Goal: Task Accomplishment & Management: Manage account settings

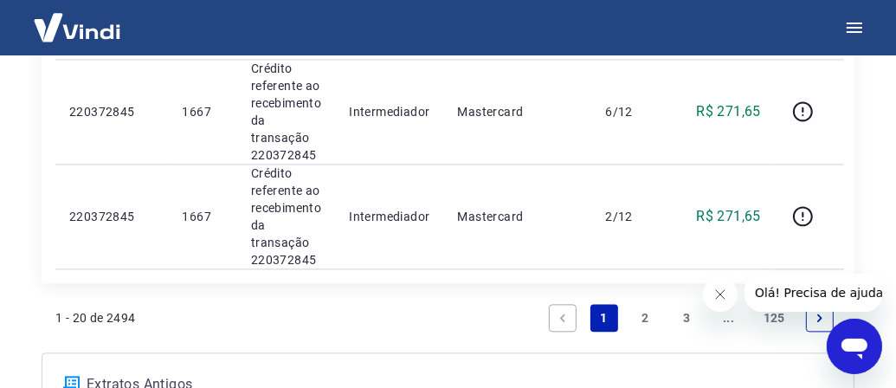
scroll to position [2509, 0]
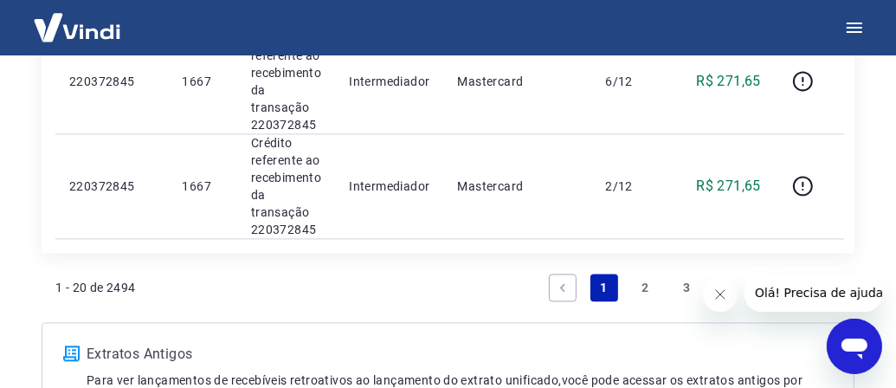
click at [646, 282] on link "2" at bounding box center [646, 287] width 28 height 28
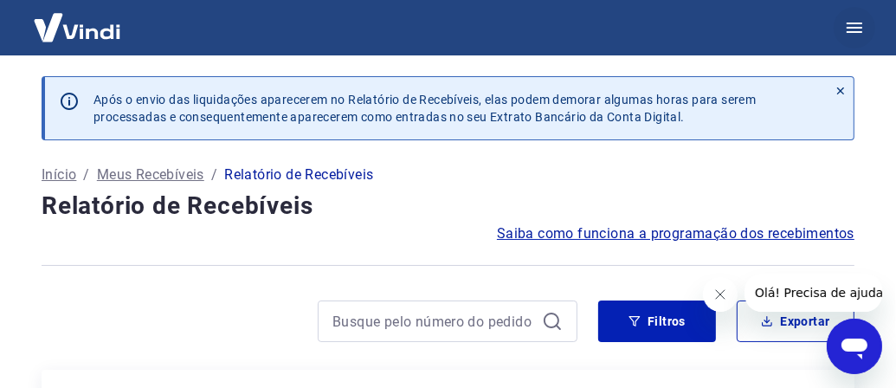
click at [851, 26] on icon "button" at bounding box center [854, 27] width 21 height 21
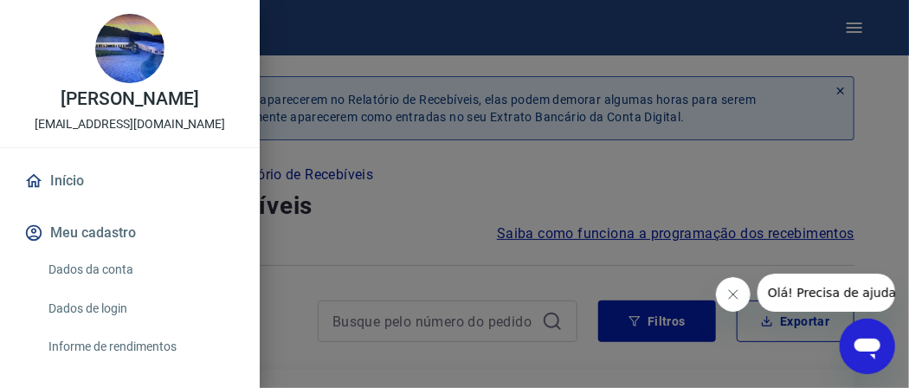
click at [54, 177] on link "Início" at bounding box center [130, 181] width 218 height 38
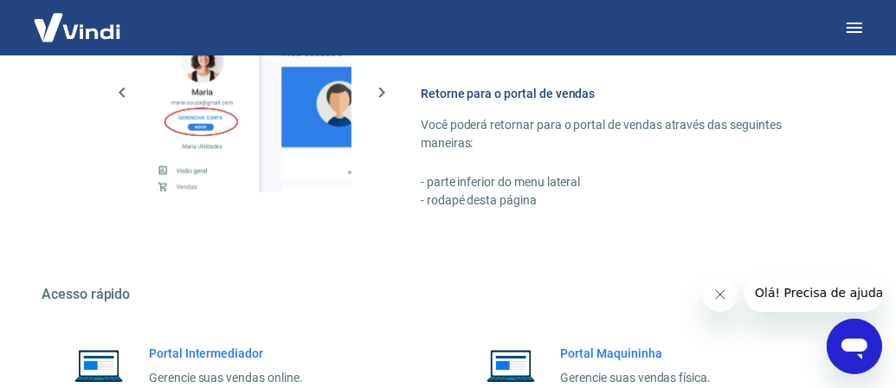
scroll to position [952, 0]
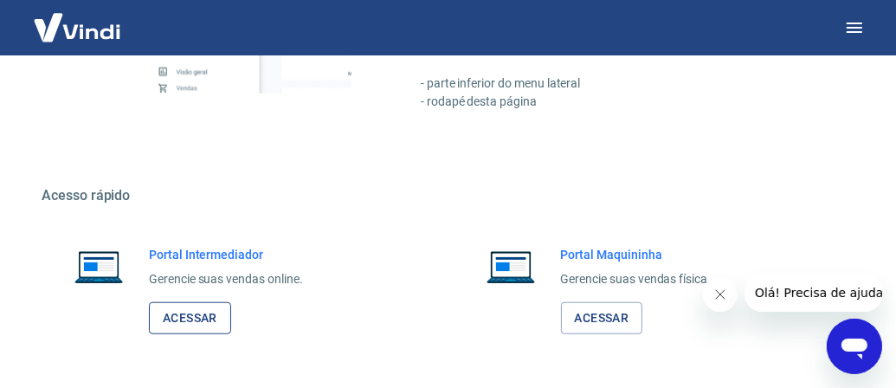
click at [180, 318] on link "Acessar" at bounding box center [190, 318] width 82 height 32
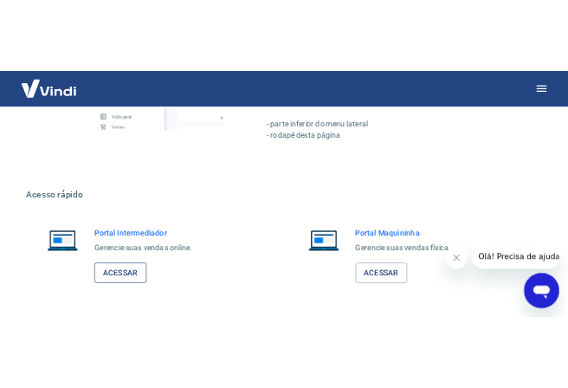
scroll to position [1283, 0]
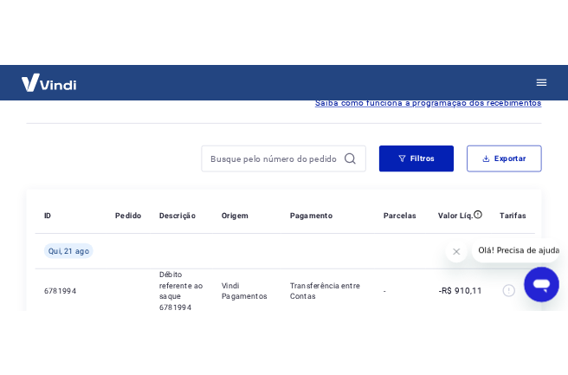
scroll to position [208, 0]
